Goal: Browse casually: Explore the website without a specific task or goal

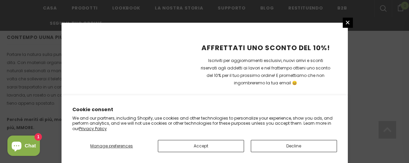
scroll to position [544, 0]
